Goal: Transaction & Acquisition: Obtain resource

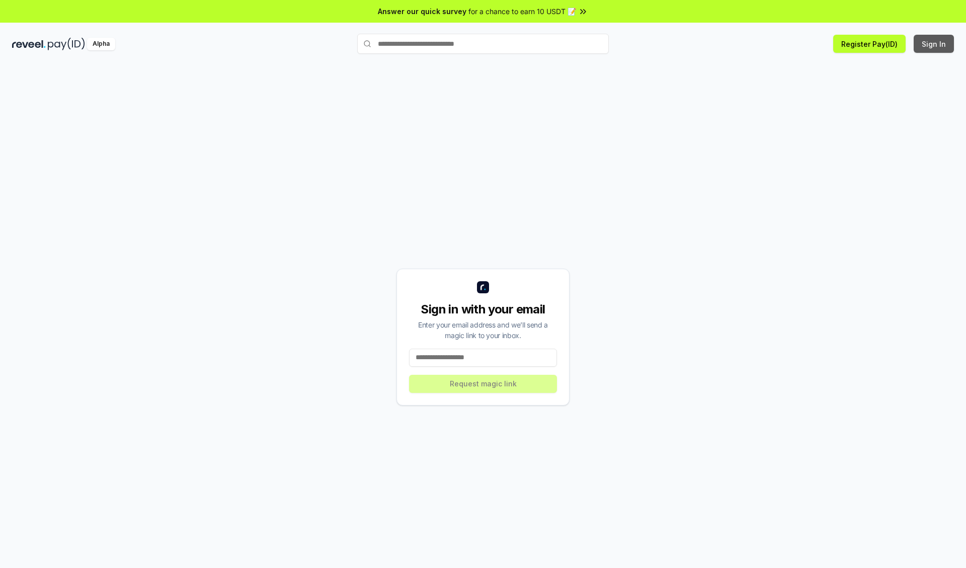
click at [934, 44] on button "Sign In" at bounding box center [933, 44] width 40 height 18
type input "**********"
click at [483, 383] on button "Request magic link" at bounding box center [483, 384] width 148 height 18
